Goal: Use online tool/utility: Utilize a website feature to perform a specific function

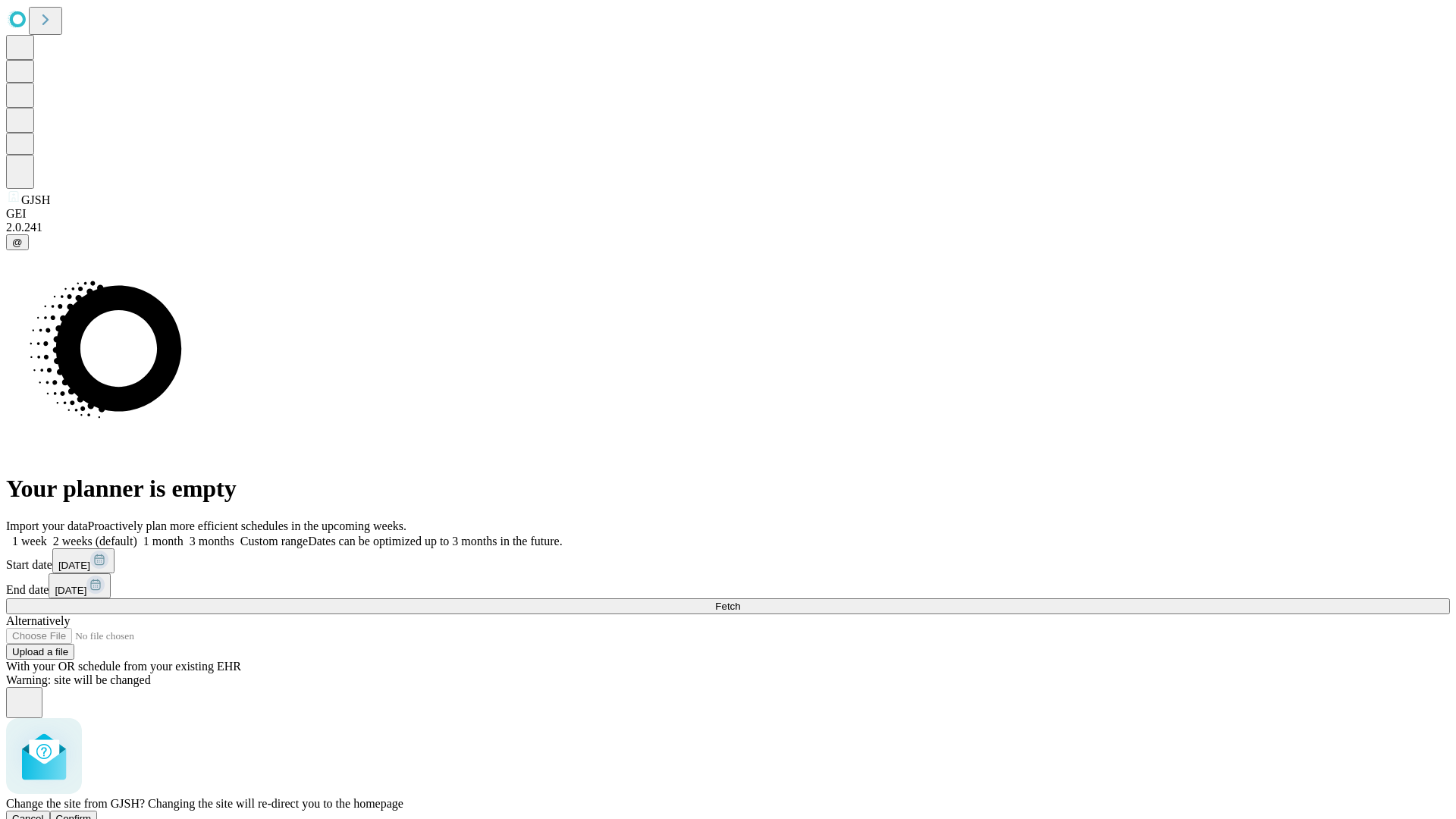
click at [92, 812] on span "Confirm" at bounding box center [74, 818] width 36 height 11
click at [47, 535] on label "1 week" at bounding box center [26, 541] width 41 height 13
click at [740, 601] on span "Fetch" at bounding box center [727, 607] width 25 height 11
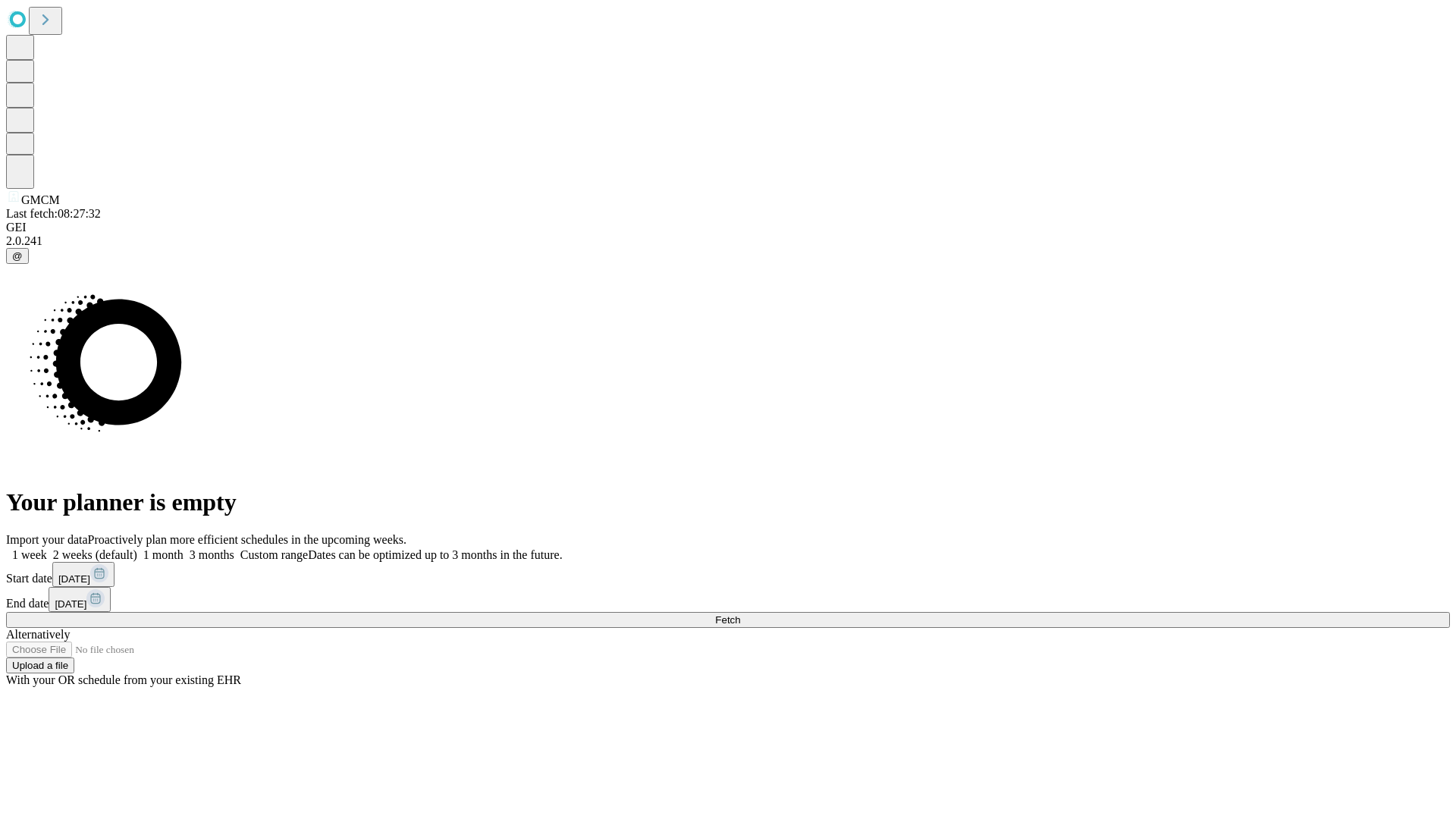
click at [47, 548] on label "1 week" at bounding box center [26, 554] width 41 height 13
click at [740, 614] on span "Fetch" at bounding box center [727, 620] width 25 height 11
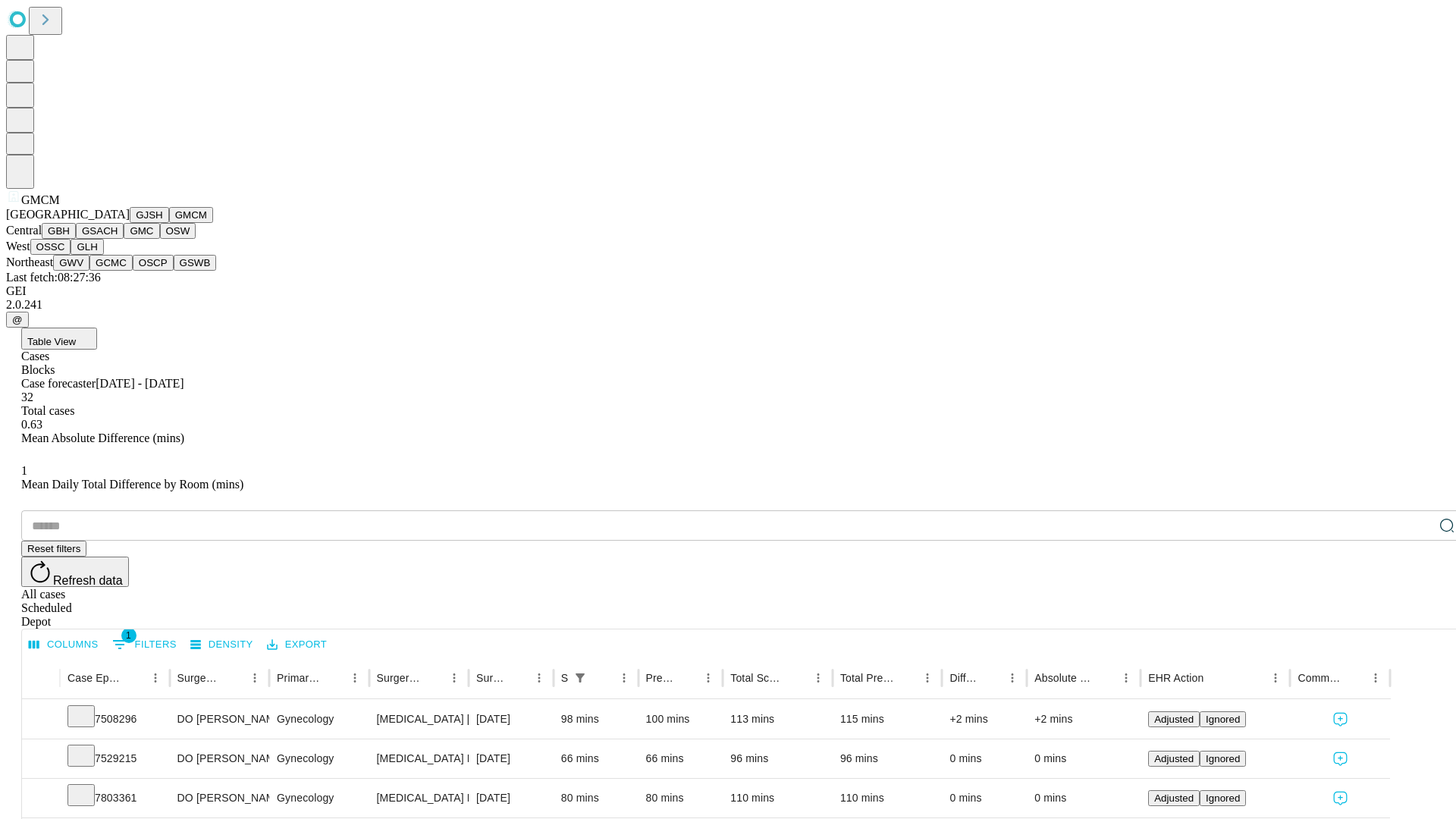
click at [76, 239] on button "GBH" at bounding box center [59, 231] width 34 height 16
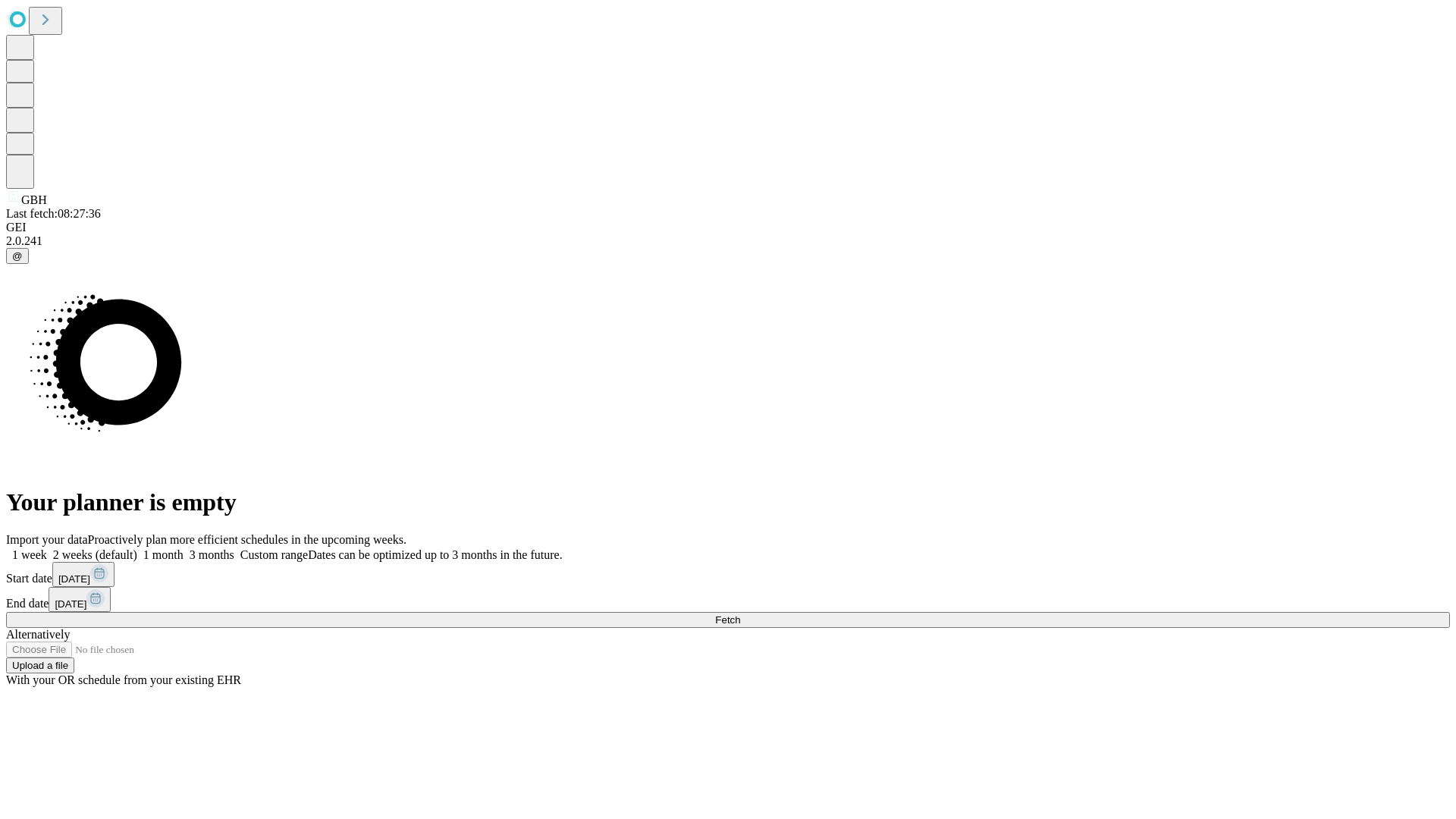
click at [47, 548] on label "1 week" at bounding box center [26, 554] width 41 height 13
click at [740, 614] on span "Fetch" at bounding box center [727, 620] width 25 height 11
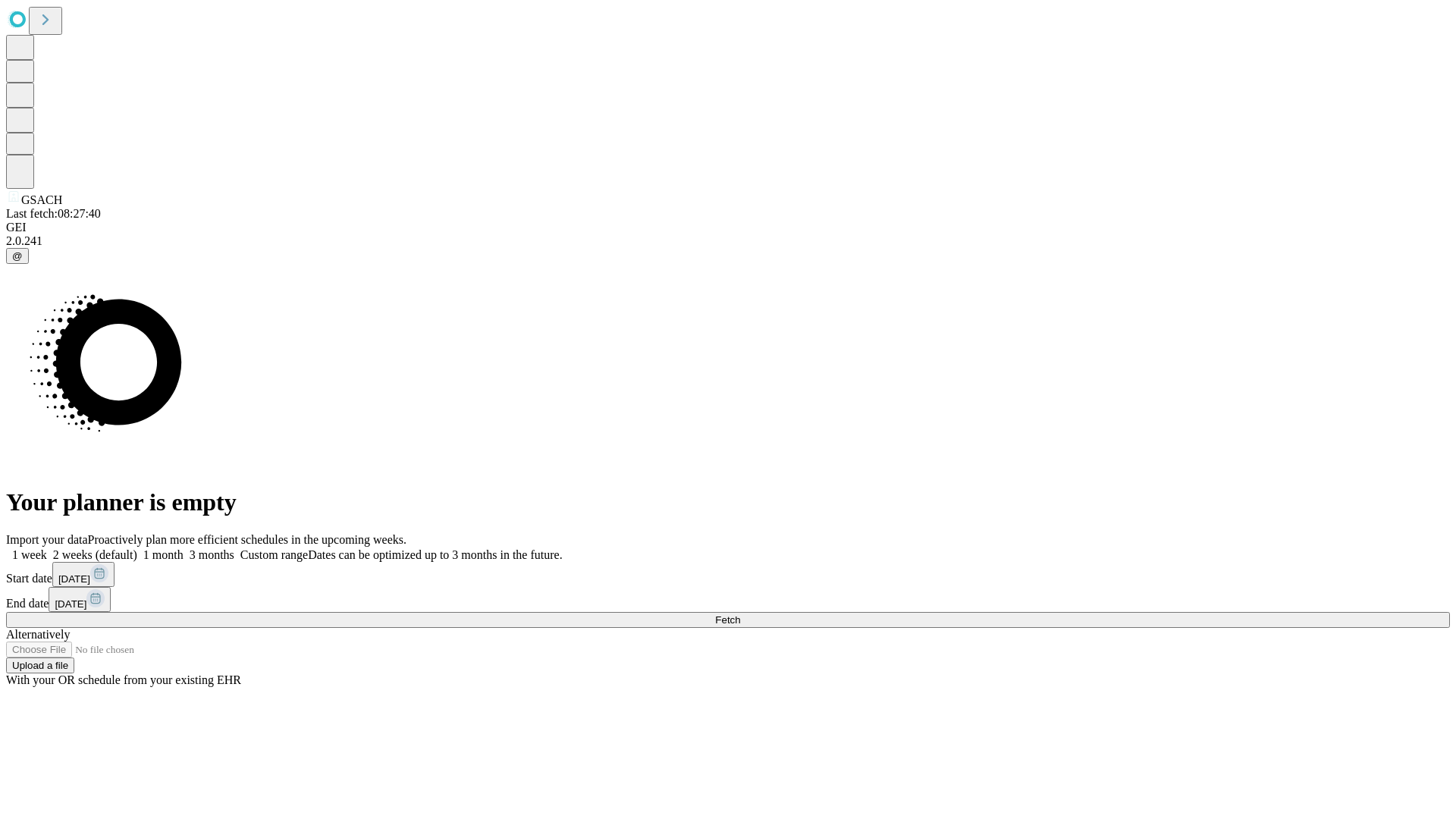
click at [47, 548] on label "1 week" at bounding box center [26, 554] width 41 height 13
click at [740, 614] on span "Fetch" at bounding box center [727, 620] width 25 height 11
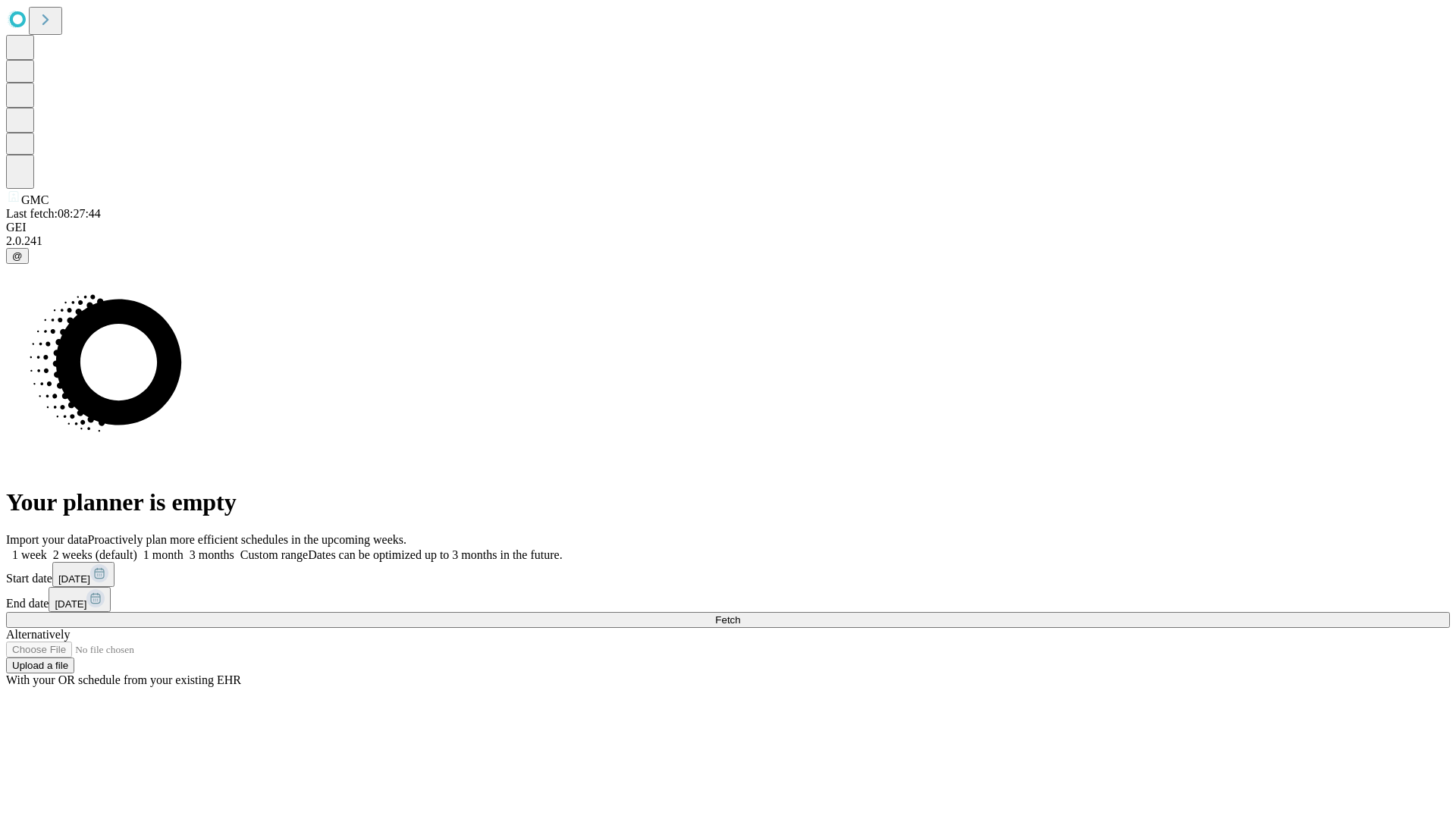
click at [47, 548] on label "1 week" at bounding box center [26, 554] width 41 height 13
click at [740, 614] on span "Fetch" at bounding box center [727, 620] width 25 height 11
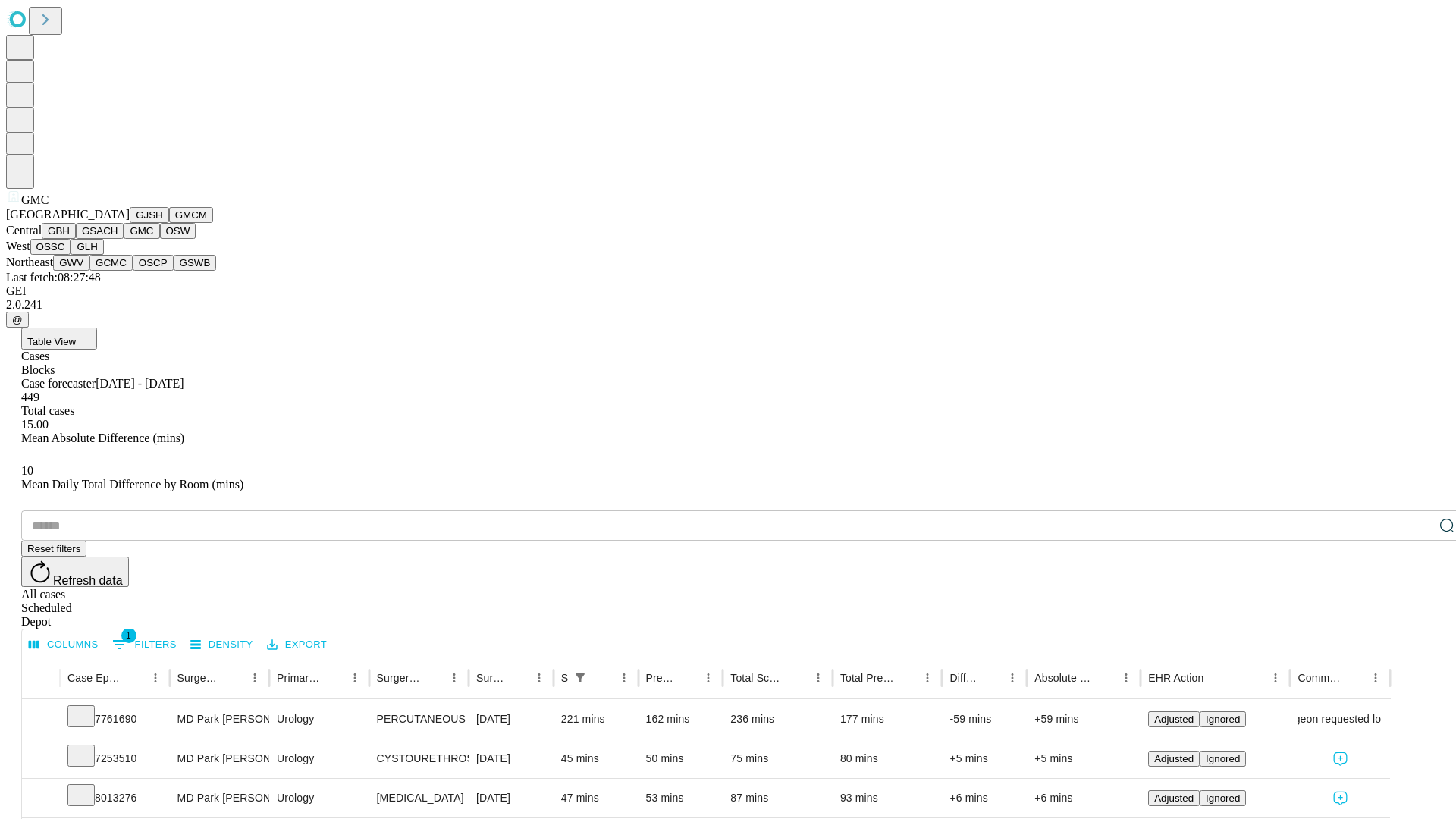
click at [160, 239] on button "OSW" at bounding box center [178, 231] width 37 height 16
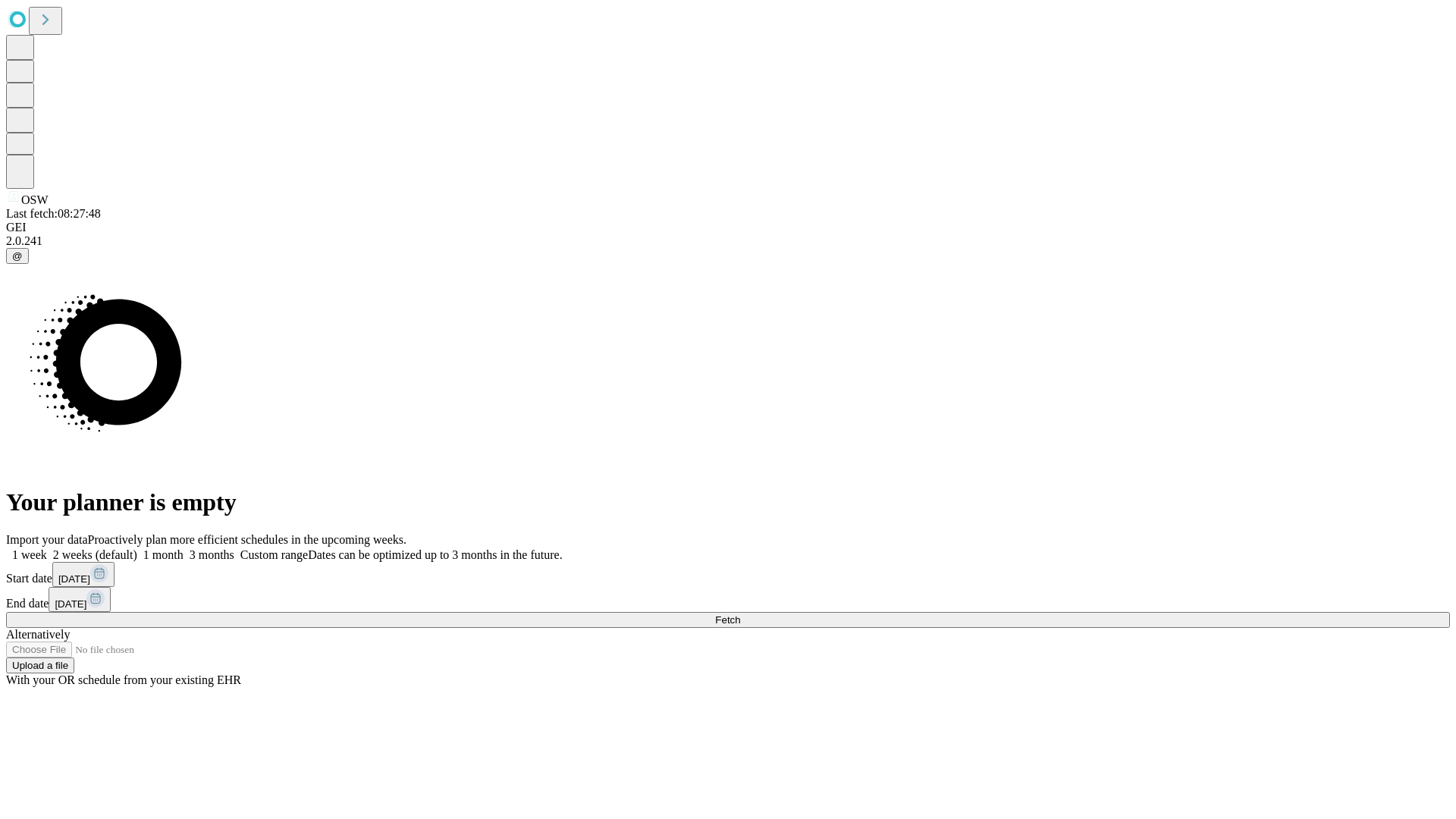
click at [47, 548] on label "1 week" at bounding box center [26, 554] width 41 height 13
click at [740, 614] on span "Fetch" at bounding box center [727, 620] width 25 height 11
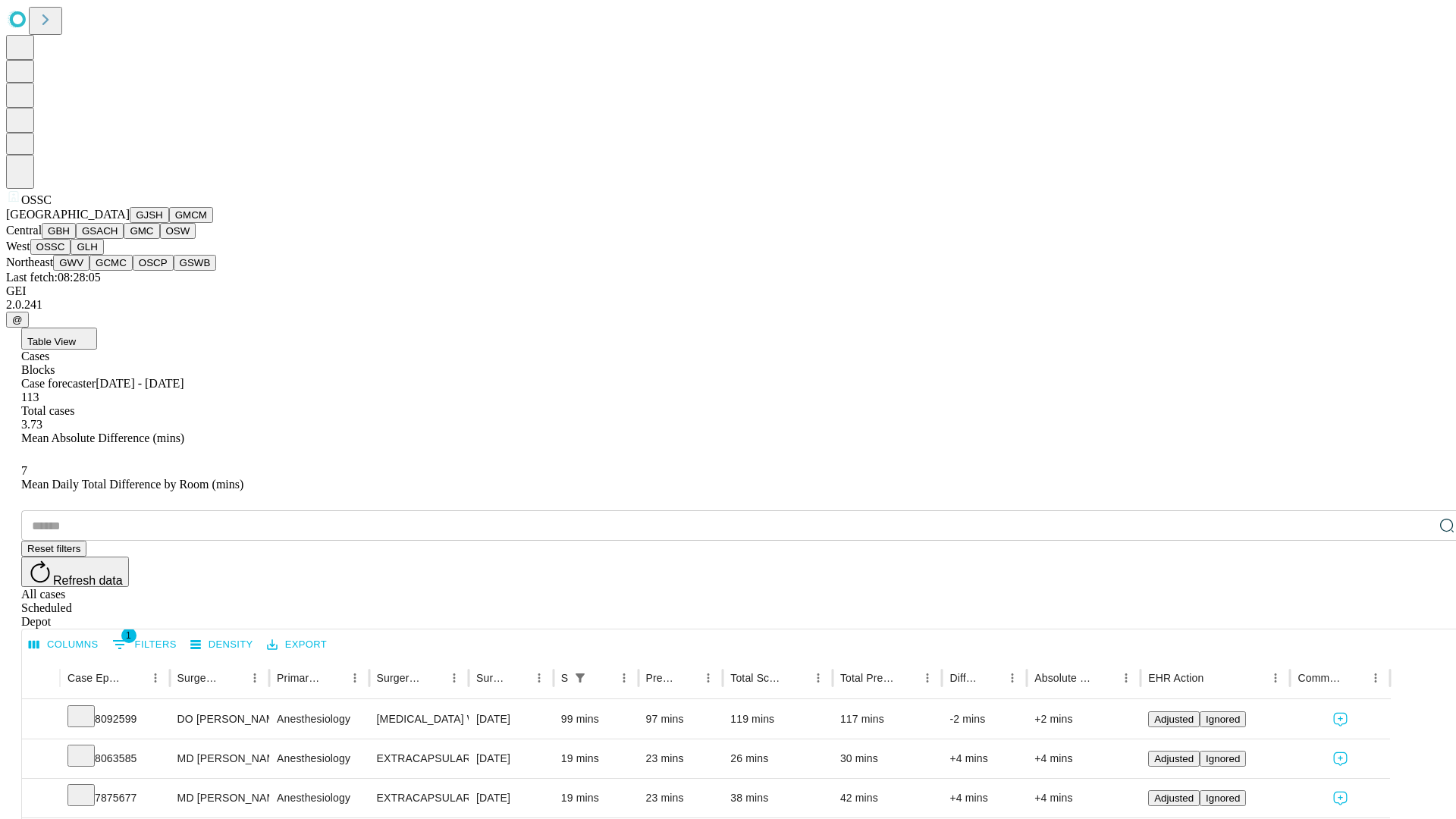
click at [103, 255] on button "GLH" at bounding box center [87, 247] width 33 height 16
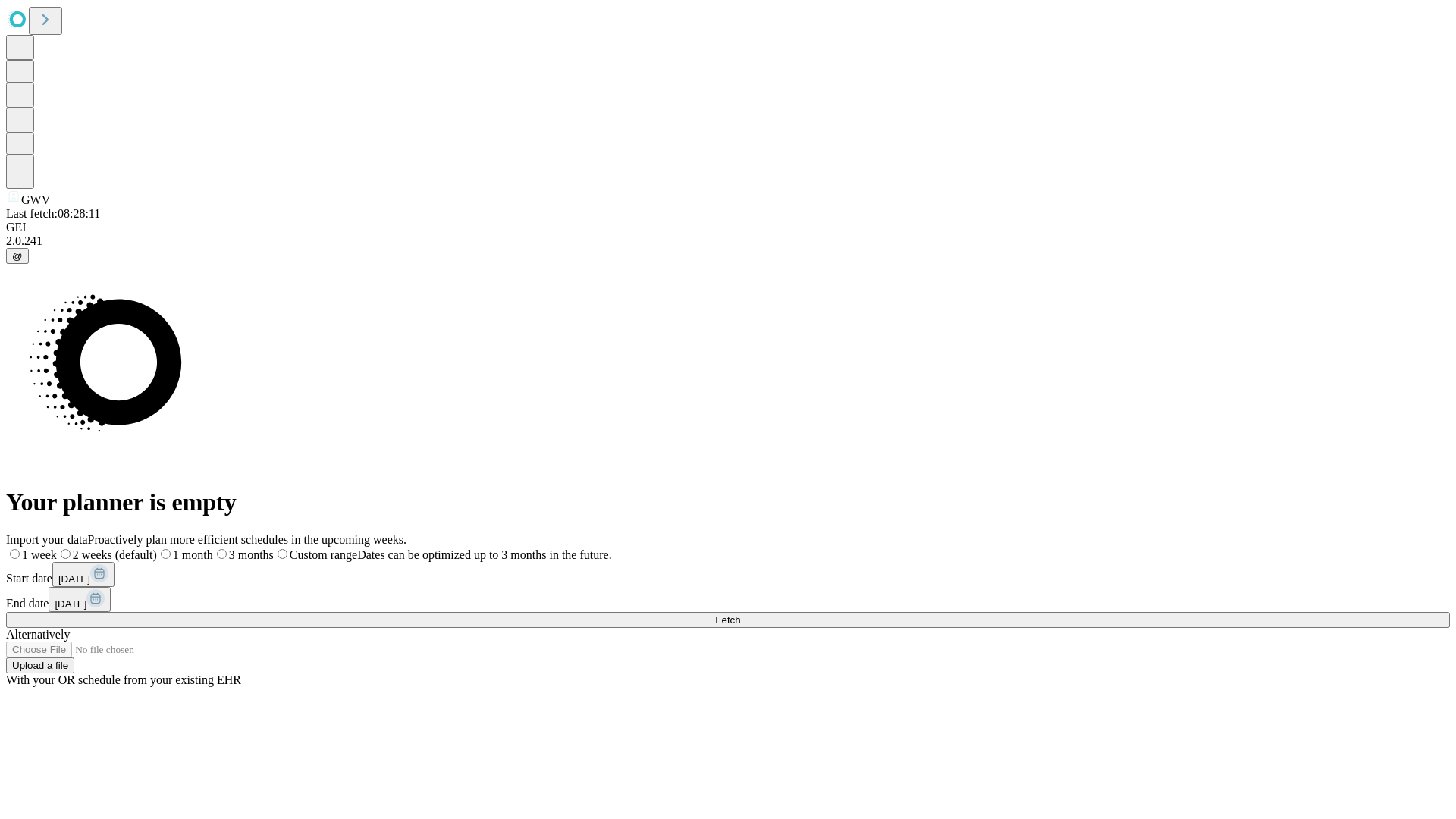
click at [57, 548] on label "1 week" at bounding box center [31, 554] width 50 height 13
click at [740, 614] on span "Fetch" at bounding box center [727, 620] width 25 height 11
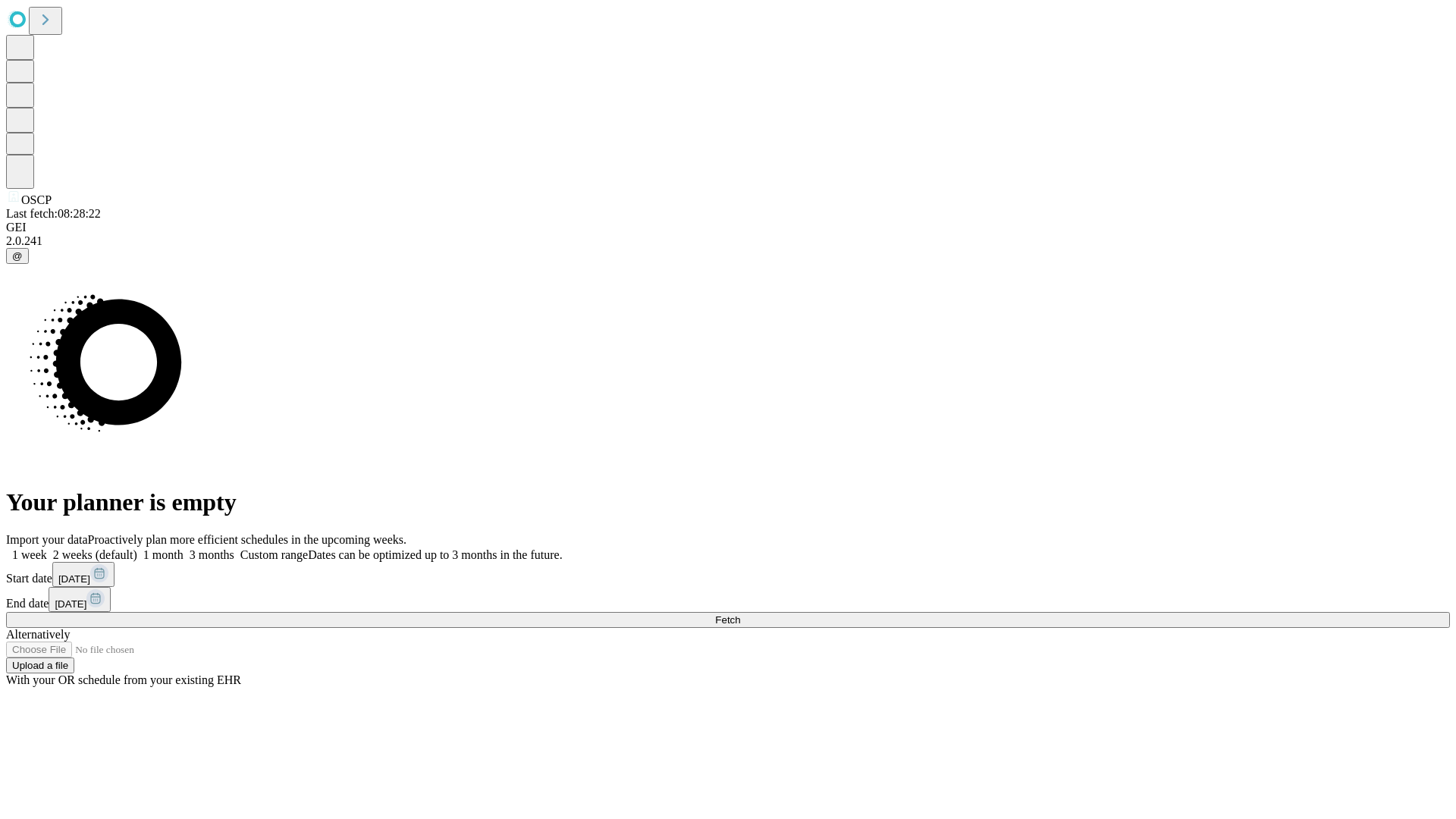
click at [47, 548] on label "1 week" at bounding box center [26, 554] width 41 height 13
click at [740, 614] on span "Fetch" at bounding box center [727, 620] width 25 height 11
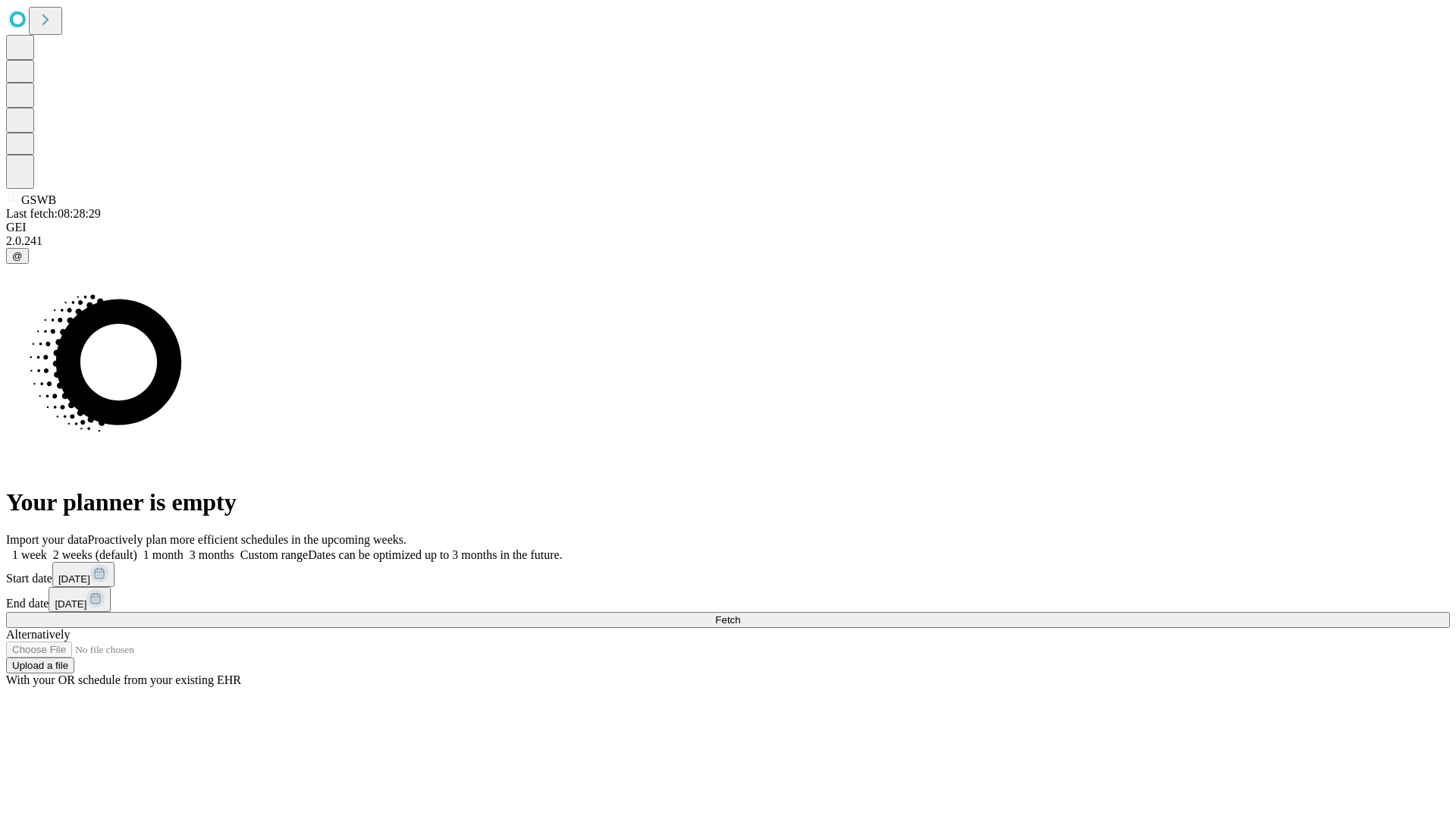
click at [47, 548] on label "1 week" at bounding box center [26, 554] width 41 height 13
click at [740, 614] on span "Fetch" at bounding box center [727, 620] width 25 height 11
